Goal: Task Accomplishment & Management: Use online tool/utility

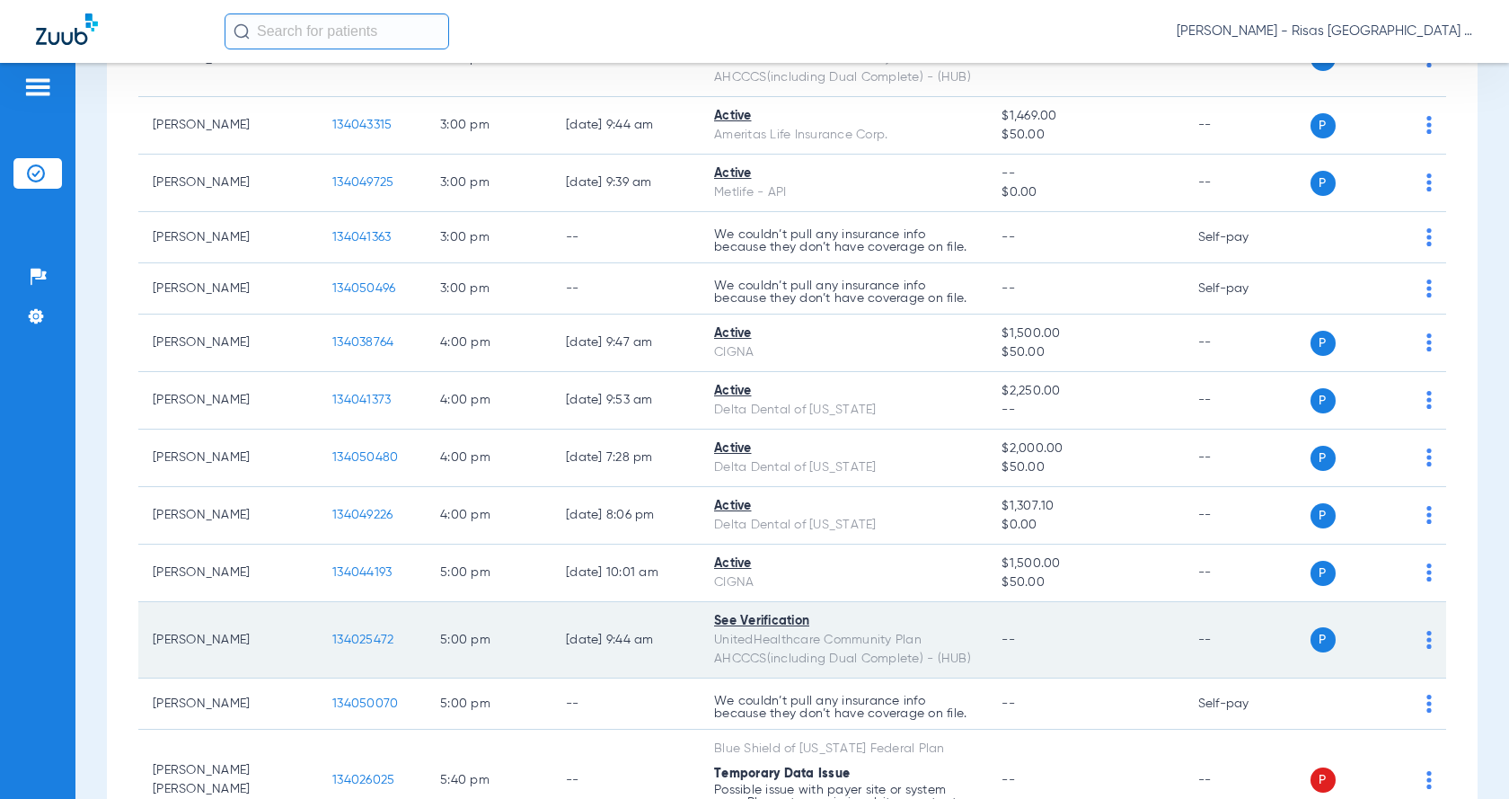
scroll to position [1707, 0]
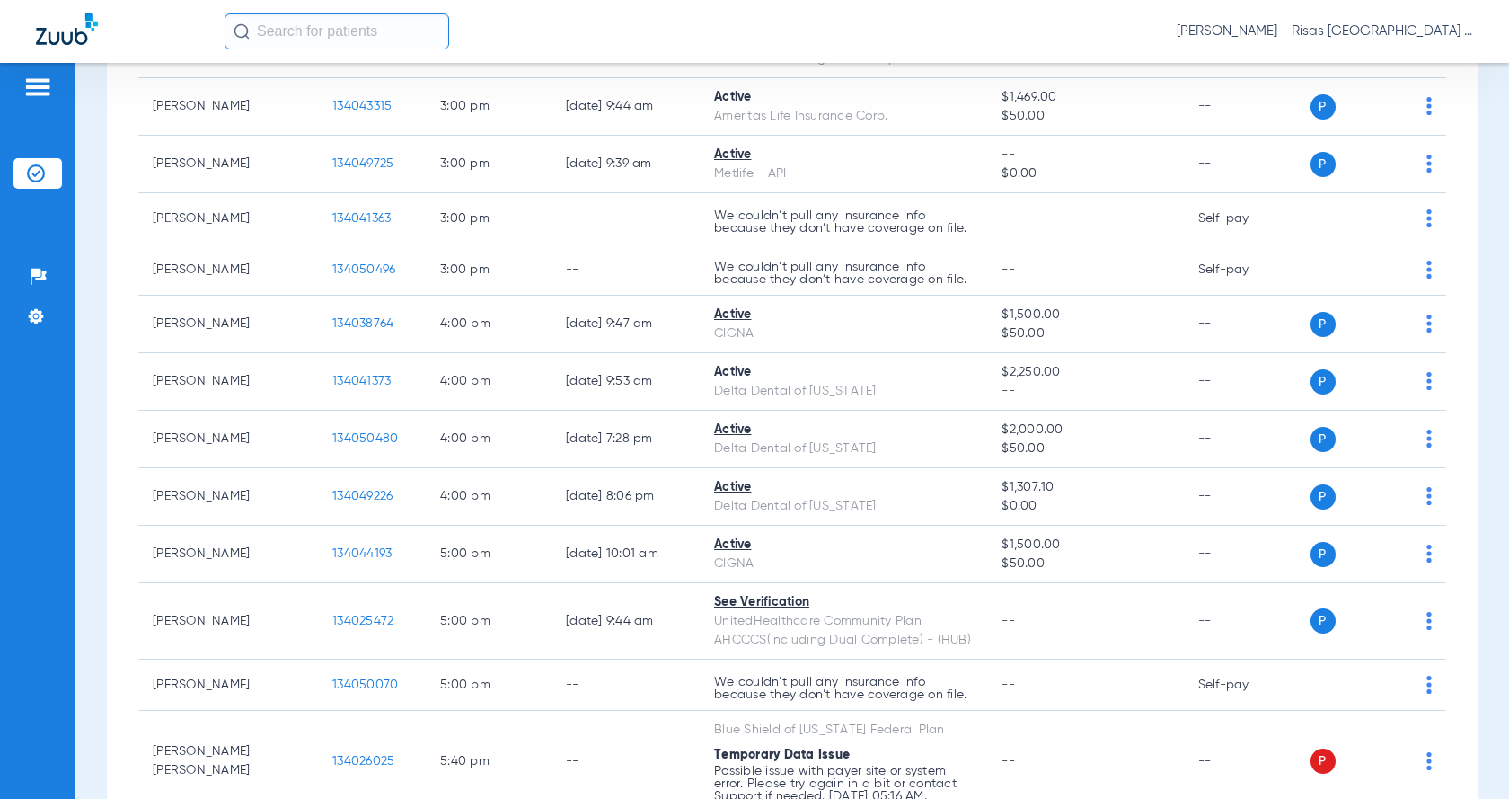
click at [308, 25] on input "text" at bounding box center [337, 31] width 225 height 36
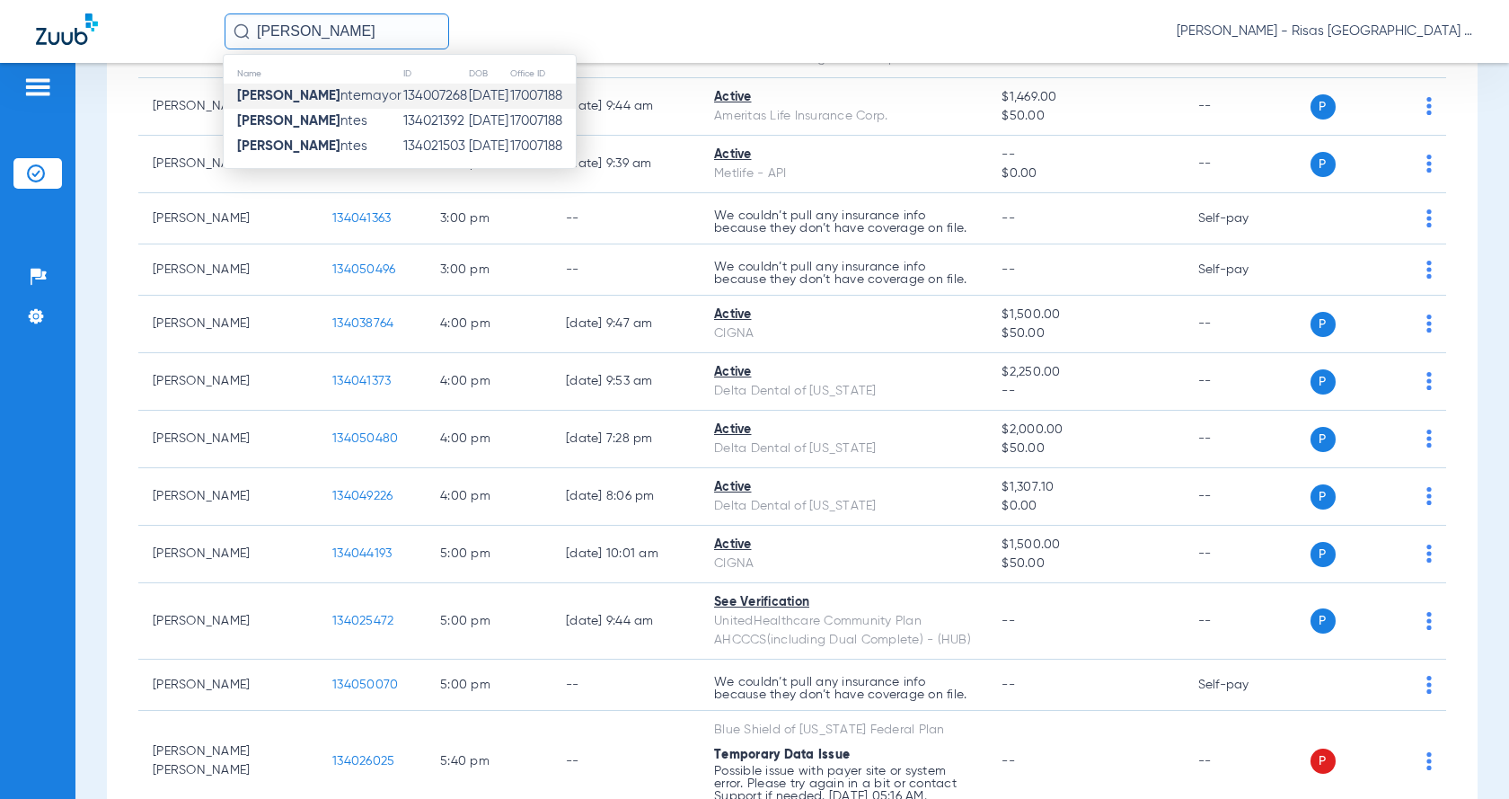
type input "[PERSON_NAME]"
click at [349, 91] on span "[PERSON_NAME]" at bounding box center [319, 95] width 164 height 13
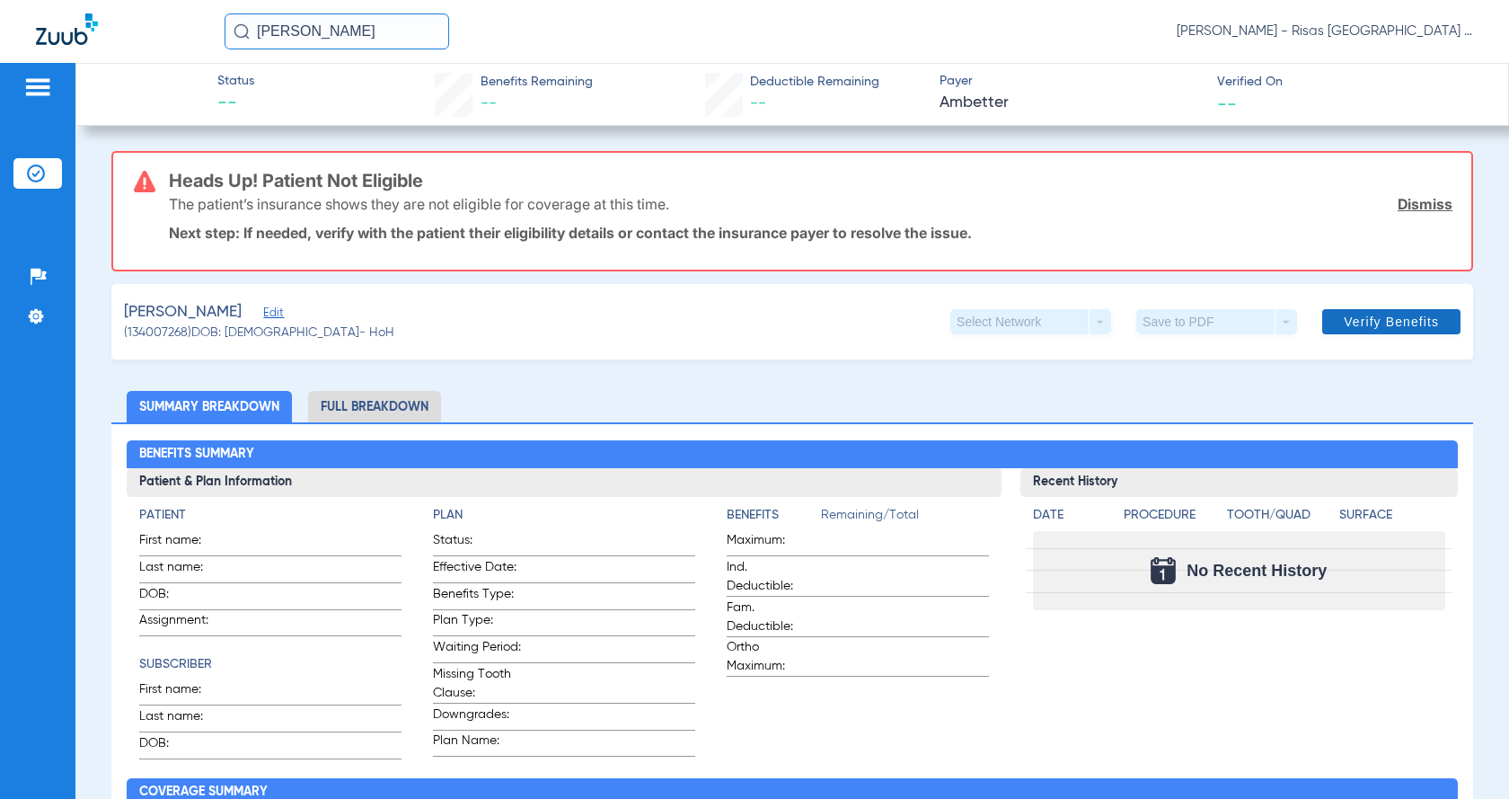
click at [1402, 319] on span "Verify Benefits" at bounding box center [1391, 321] width 95 height 14
drag, startPoint x: 70, startPoint y: 68, endPoint x: 0, endPoint y: 157, distance: 113.2
click at [4, 95] on app-portal-wrapper "[PERSON_NAME] [PERSON_NAME] Midvale Park General Patients Insurance Verificatio…" at bounding box center [754, 431] width 1509 height 862
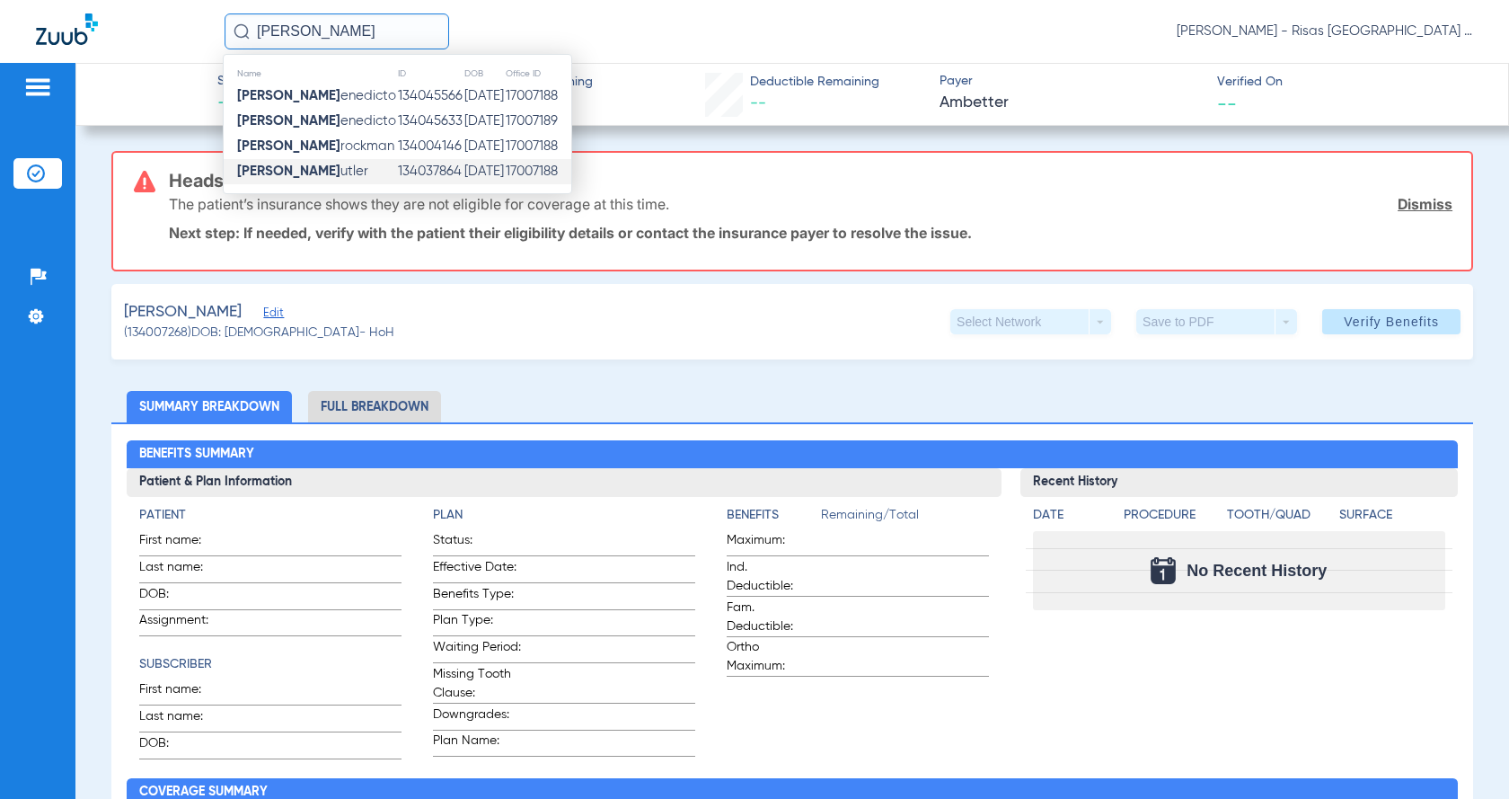
type input "[PERSON_NAME]"
click at [326, 168] on td "[PERSON_NAME]" at bounding box center [310, 171] width 173 height 25
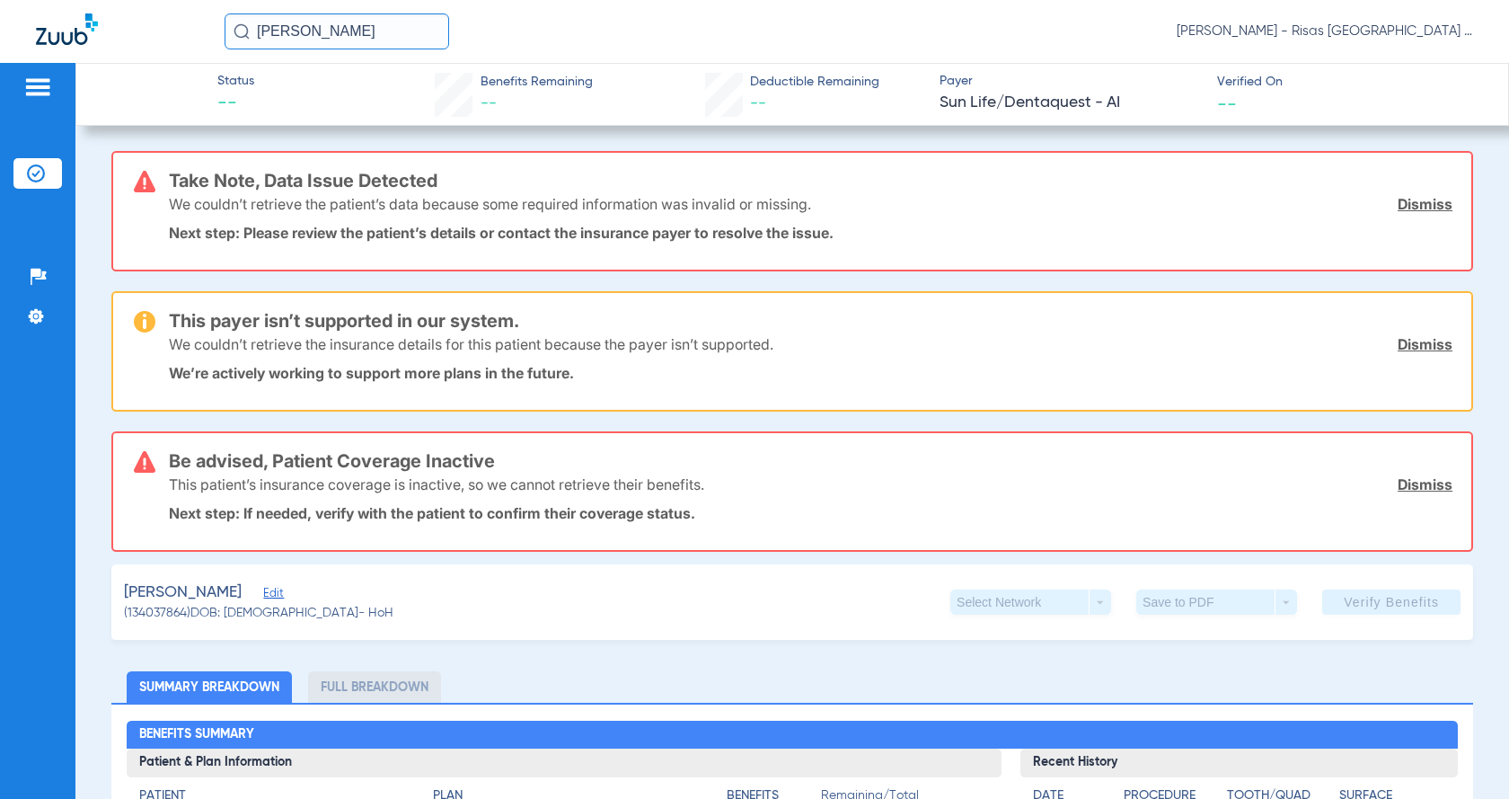
click at [1414, 196] on link "Dismiss" at bounding box center [1425, 204] width 55 height 18
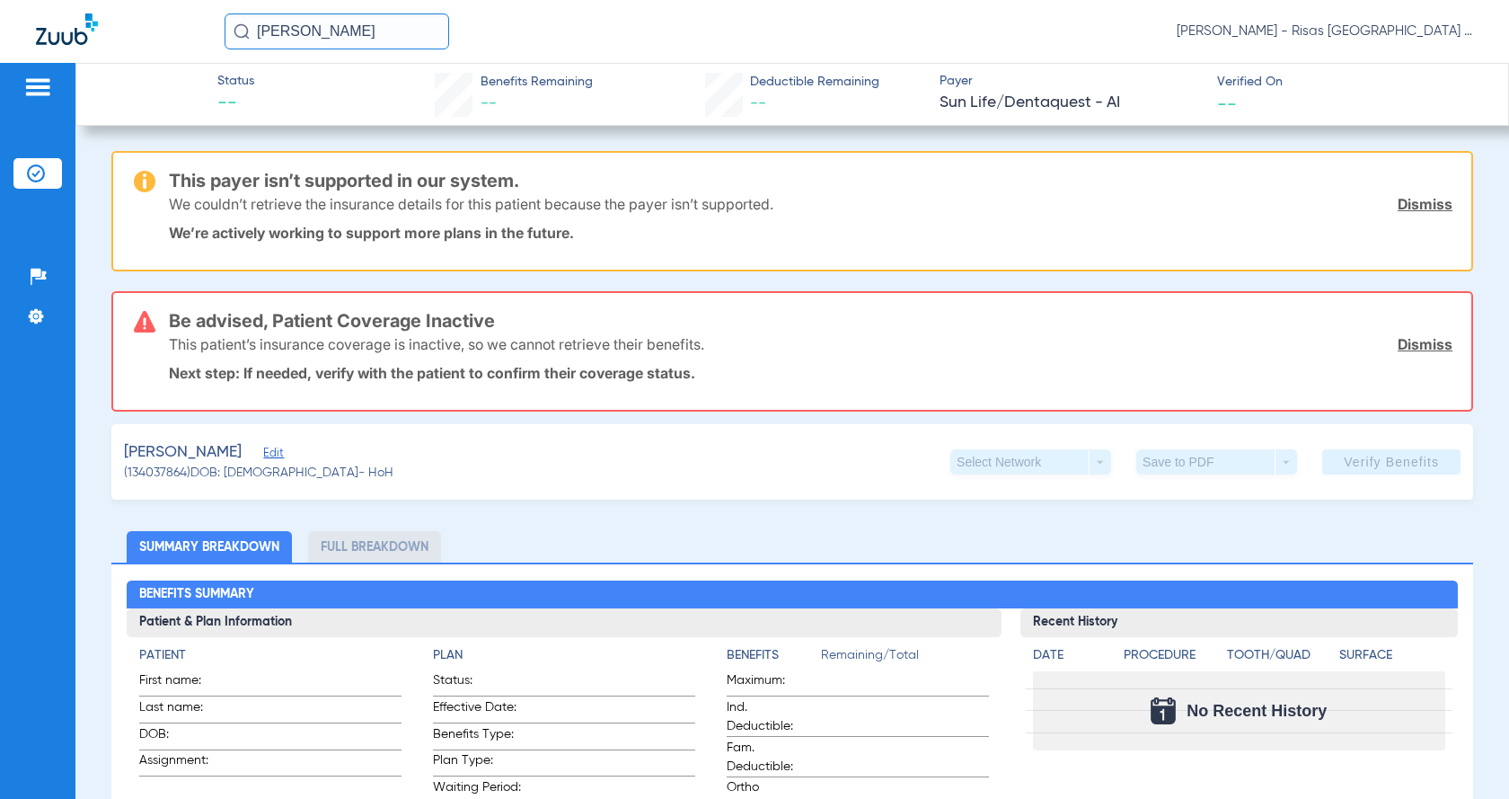
click at [1410, 199] on link "Dismiss" at bounding box center [1425, 204] width 55 height 18
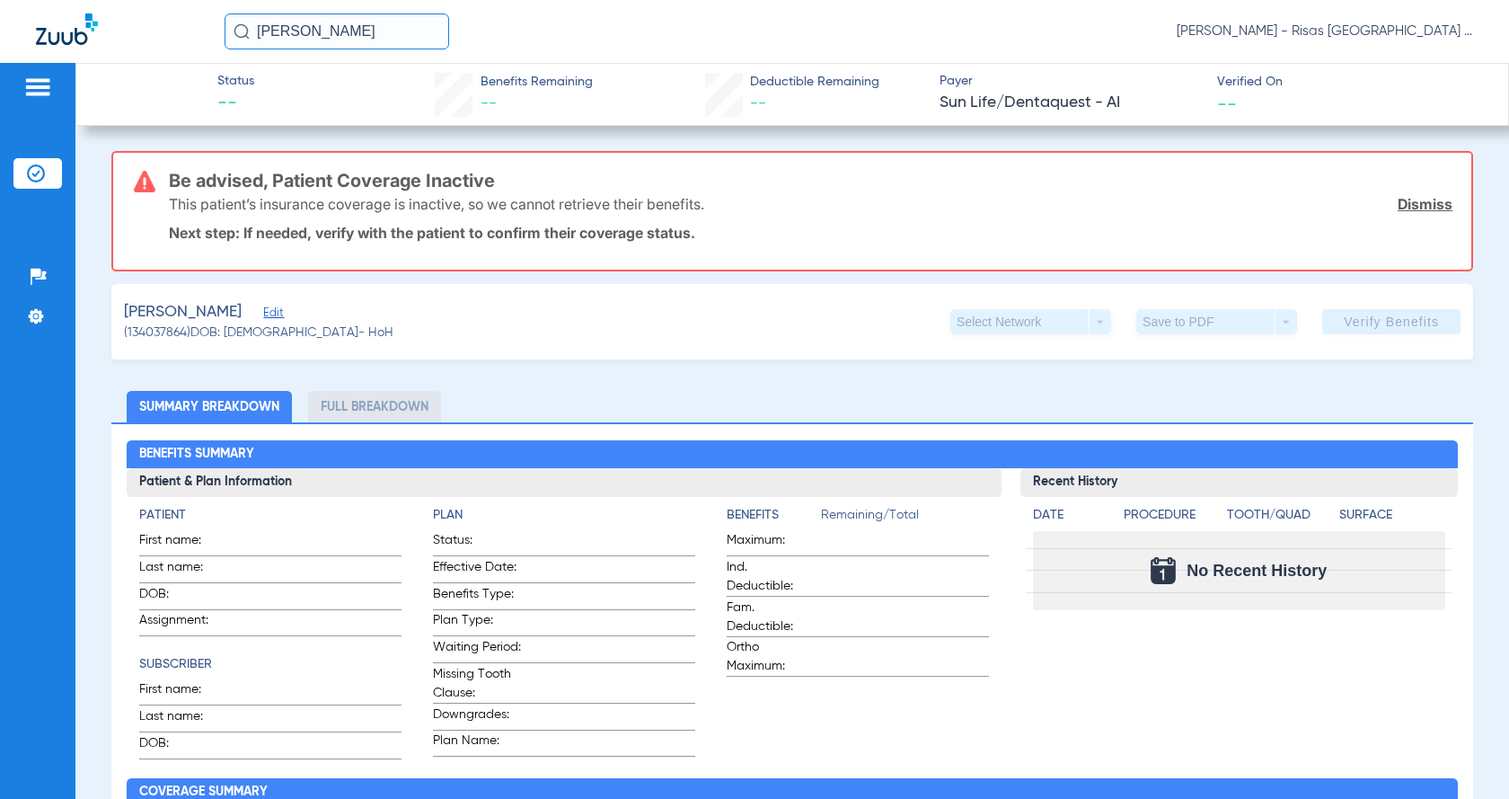
click at [1410, 199] on link "Dismiss" at bounding box center [1425, 204] width 55 height 18
